Goal: Check status: Check status

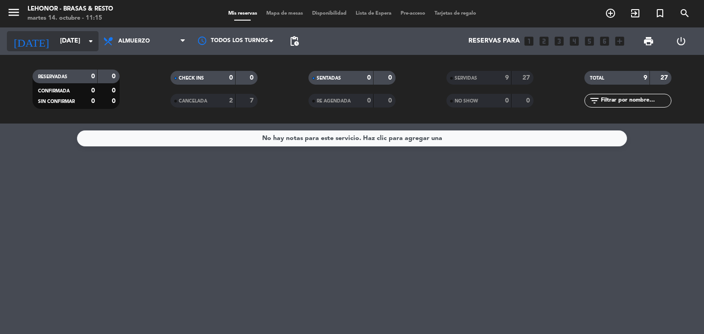
click at [81, 45] on input "[DATE]" at bounding box center [98, 41] width 87 height 16
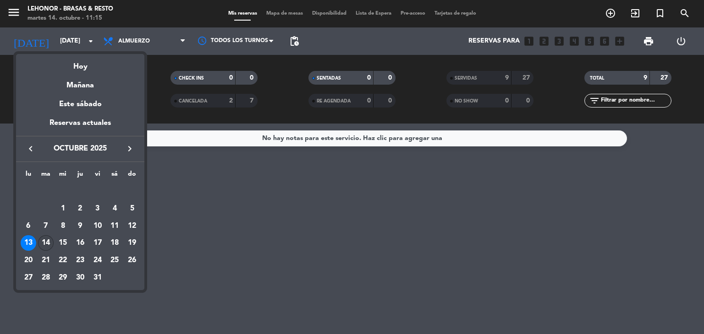
click at [50, 246] on div "14" at bounding box center [46, 243] width 16 height 16
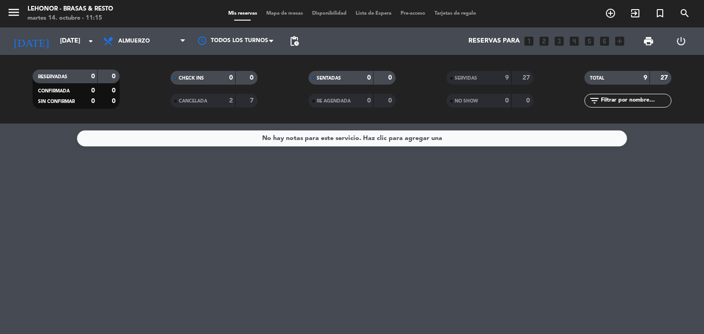
type input "[DATE]"
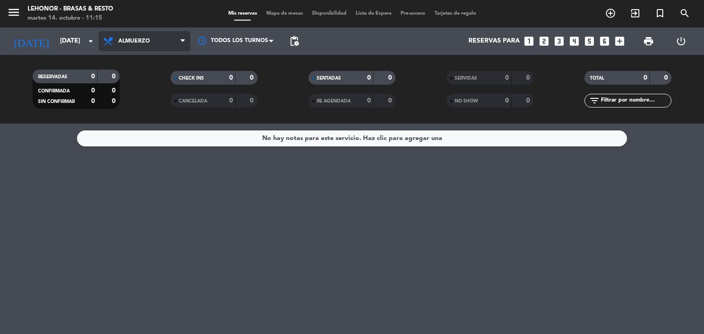
click at [127, 37] on span "Almuerzo" at bounding box center [145, 41] width 92 height 20
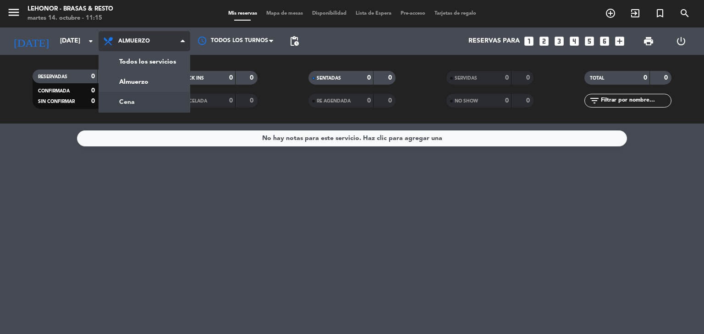
click at [146, 107] on div "menu [PERSON_NAME] - Brasas & Resto [DATE] 14. octubre - 11:15 Mis reservas Map…" at bounding box center [352, 62] width 704 height 124
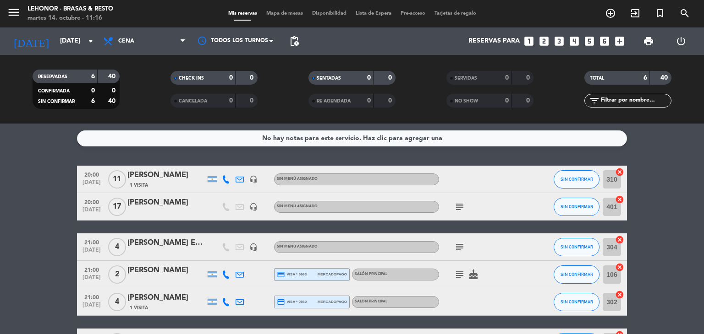
click at [458, 208] on icon "subject" at bounding box center [459, 207] width 11 height 11
click at [459, 248] on icon "subject" at bounding box center [459, 247] width 11 height 11
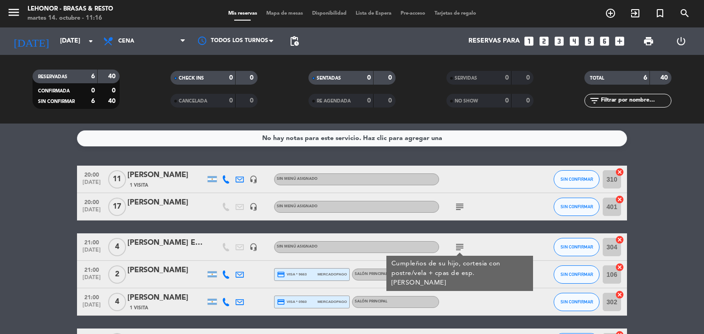
click at [459, 248] on icon "subject" at bounding box center [459, 247] width 11 height 11
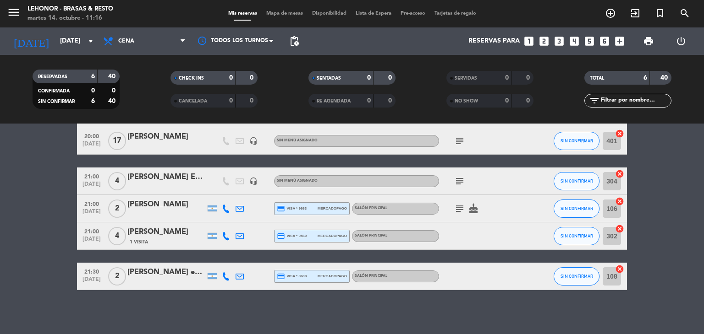
scroll to position [68, 0]
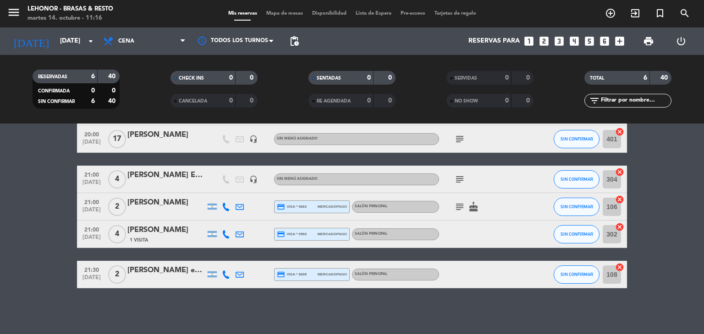
click at [457, 207] on icon "subject" at bounding box center [459, 207] width 11 height 11
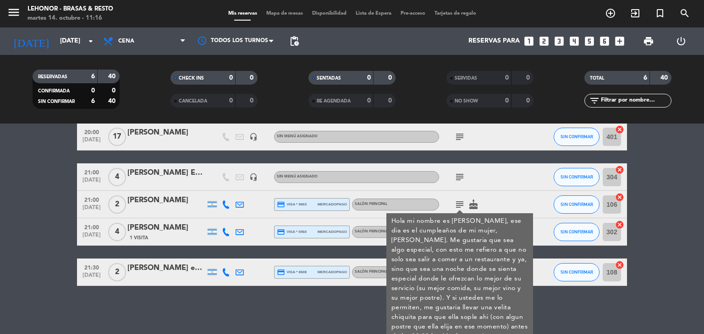
scroll to position [71, 0]
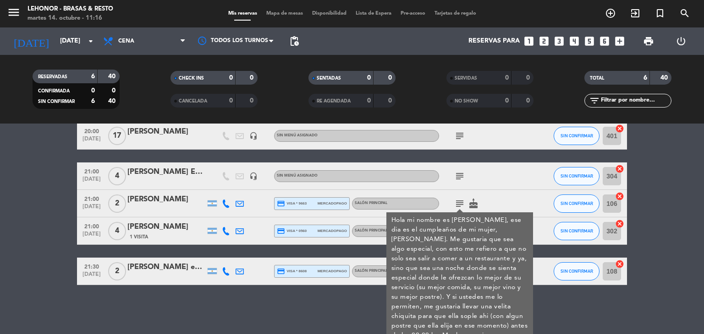
click at [458, 199] on icon "subject" at bounding box center [459, 203] width 11 height 11
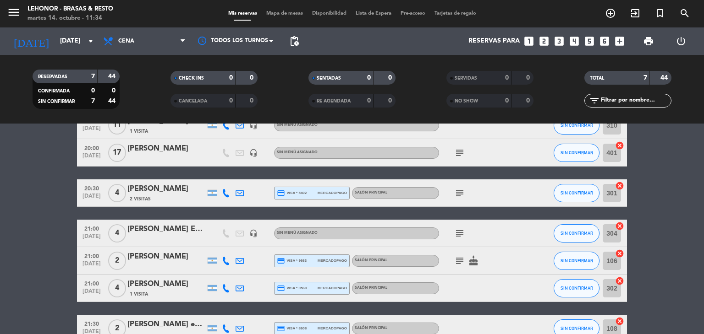
scroll to position [0, 0]
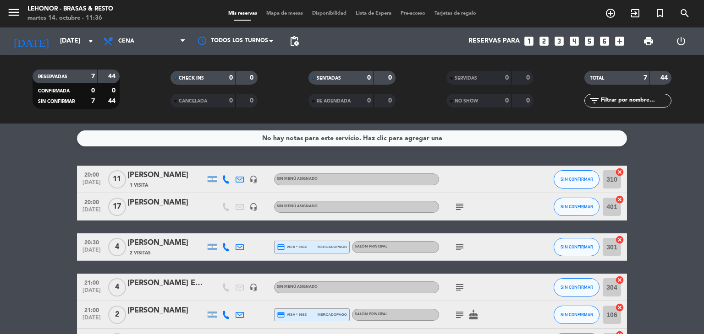
click at [461, 292] on icon "subject" at bounding box center [459, 287] width 11 height 11
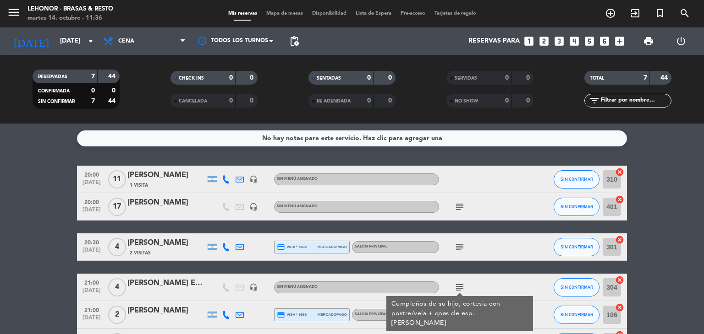
click at [460, 290] on icon "subject" at bounding box center [459, 287] width 11 height 11
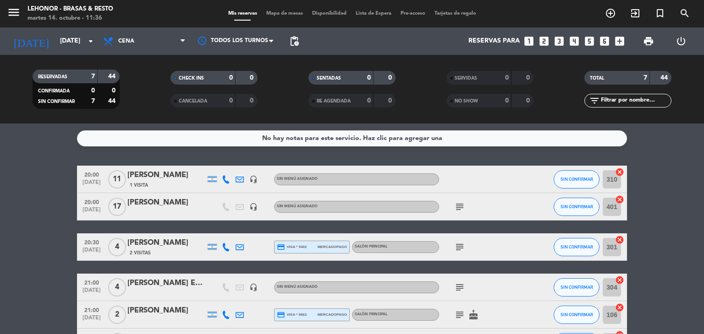
click at [456, 246] on icon "subject" at bounding box center [459, 247] width 11 height 11
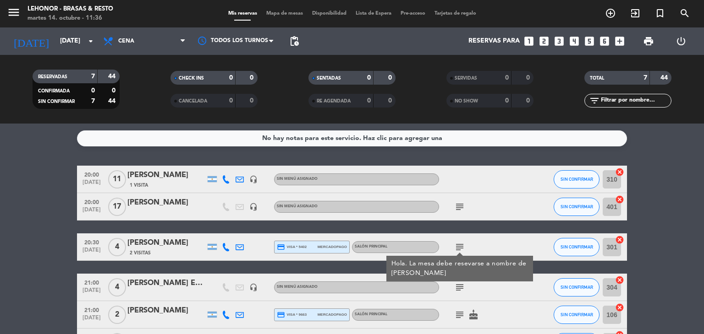
click at [456, 246] on icon "subject" at bounding box center [459, 247] width 11 height 11
